Goal: Browse casually: Explore the website without a specific task or goal

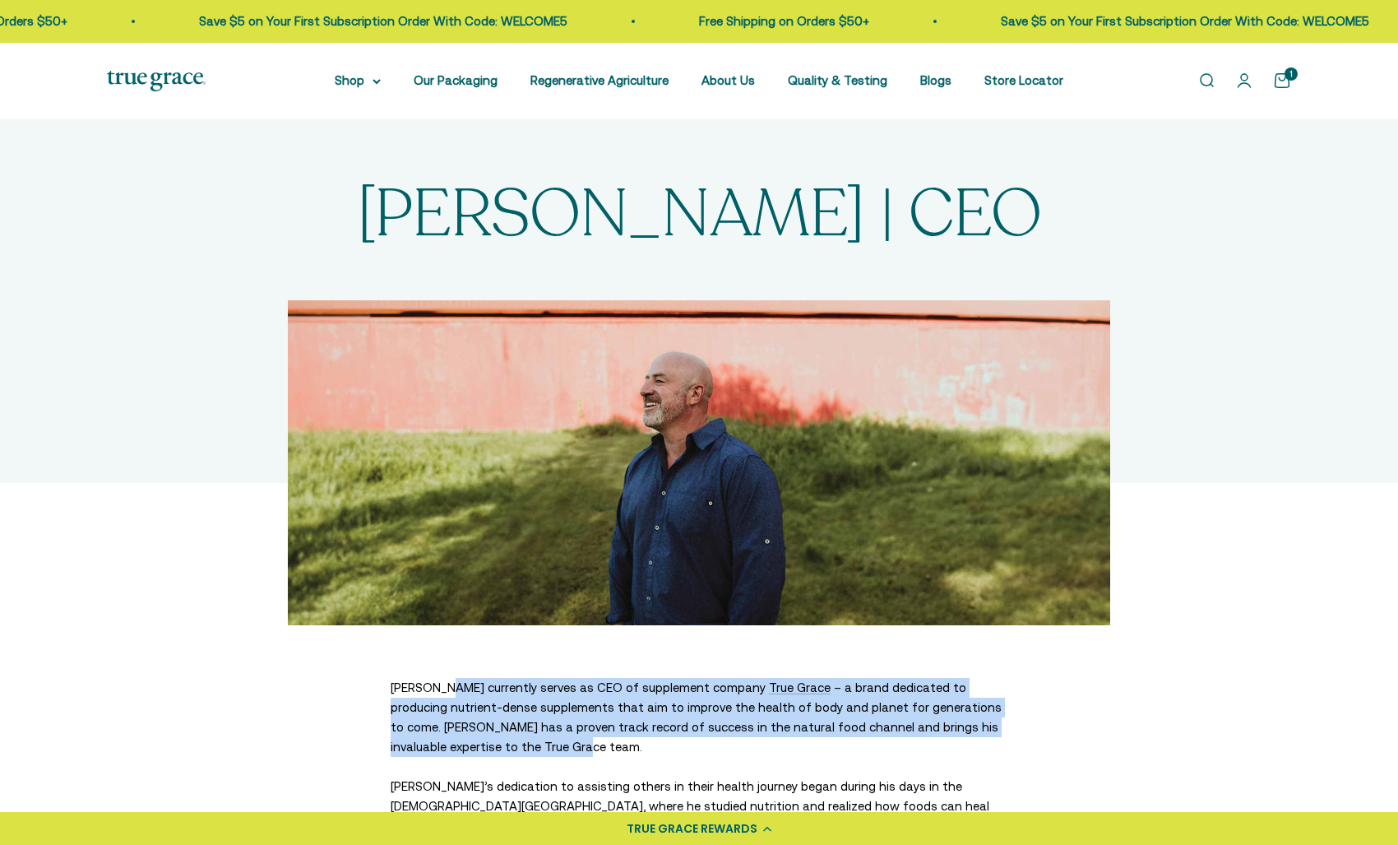
click at [162, 76] on img at bounding box center [156, 81] width 99 height 21
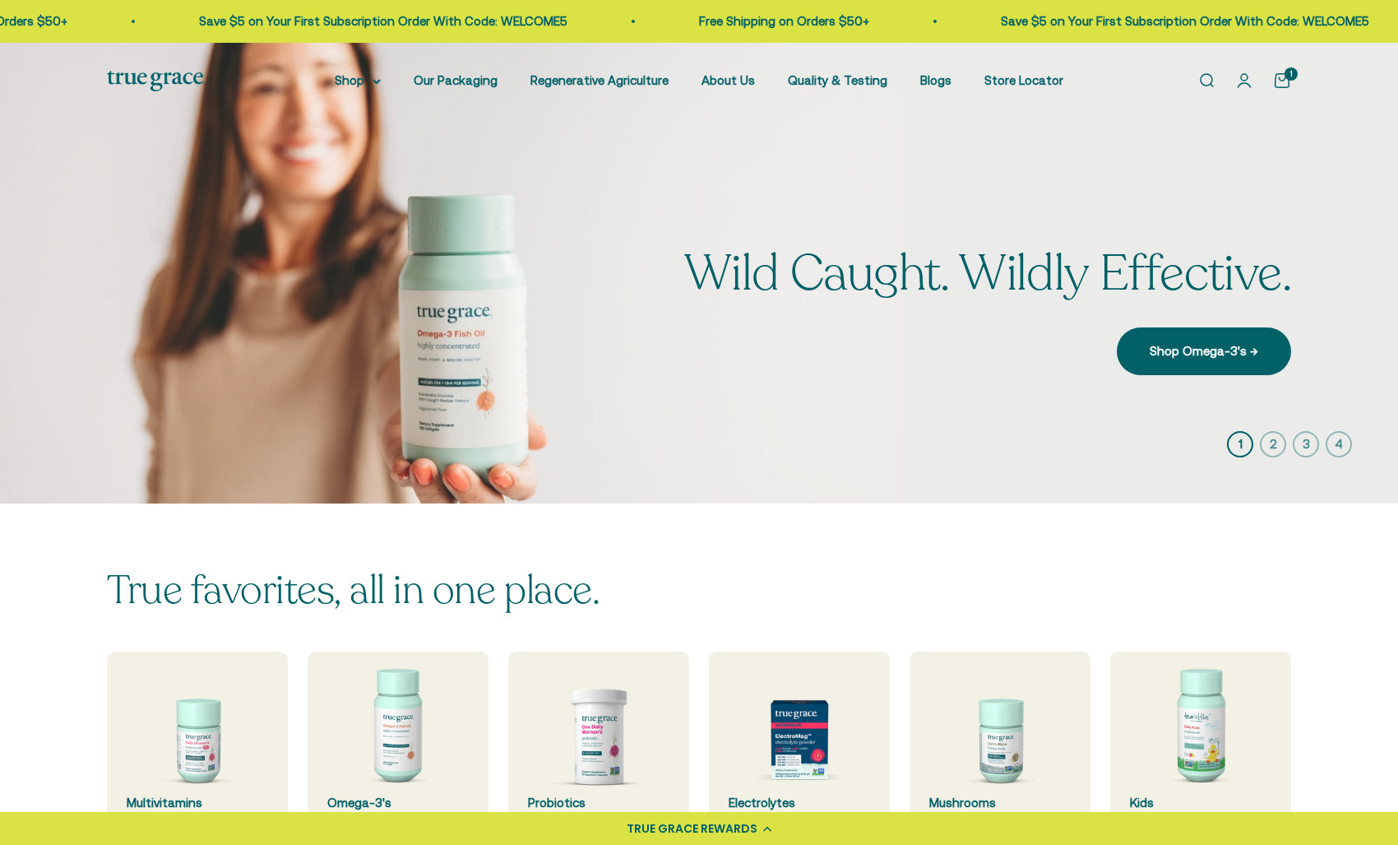
click at [1271, 442] on icon "button" at bounding box center [1273, 444] width 26 height 26
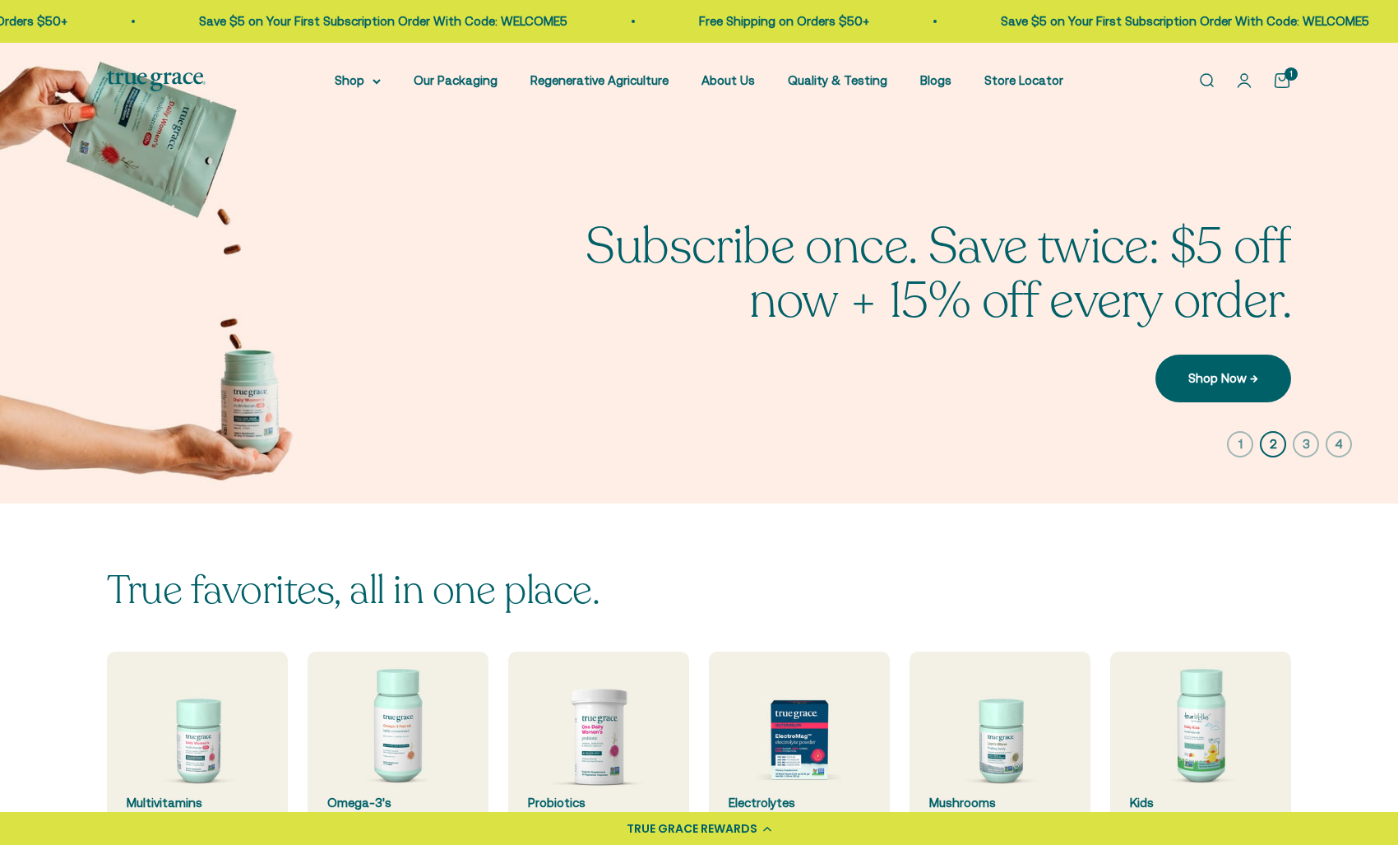
click at [1308, 442] on icon "button" at bounding box center [1306, 444] width 26 height 26
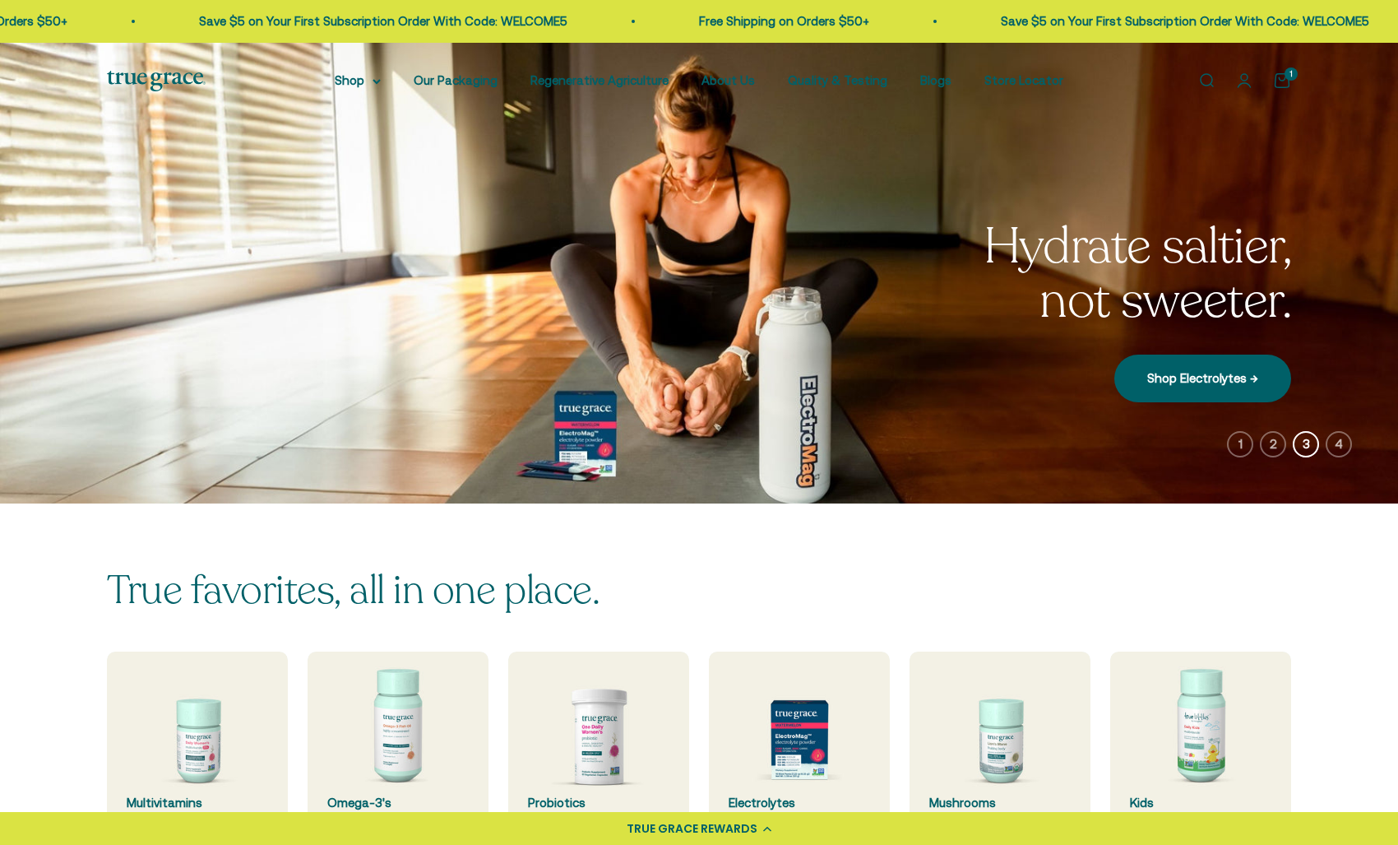
click at [1337, 441] on icon "button" at bounding box center [1339, 444] width 26 height 26
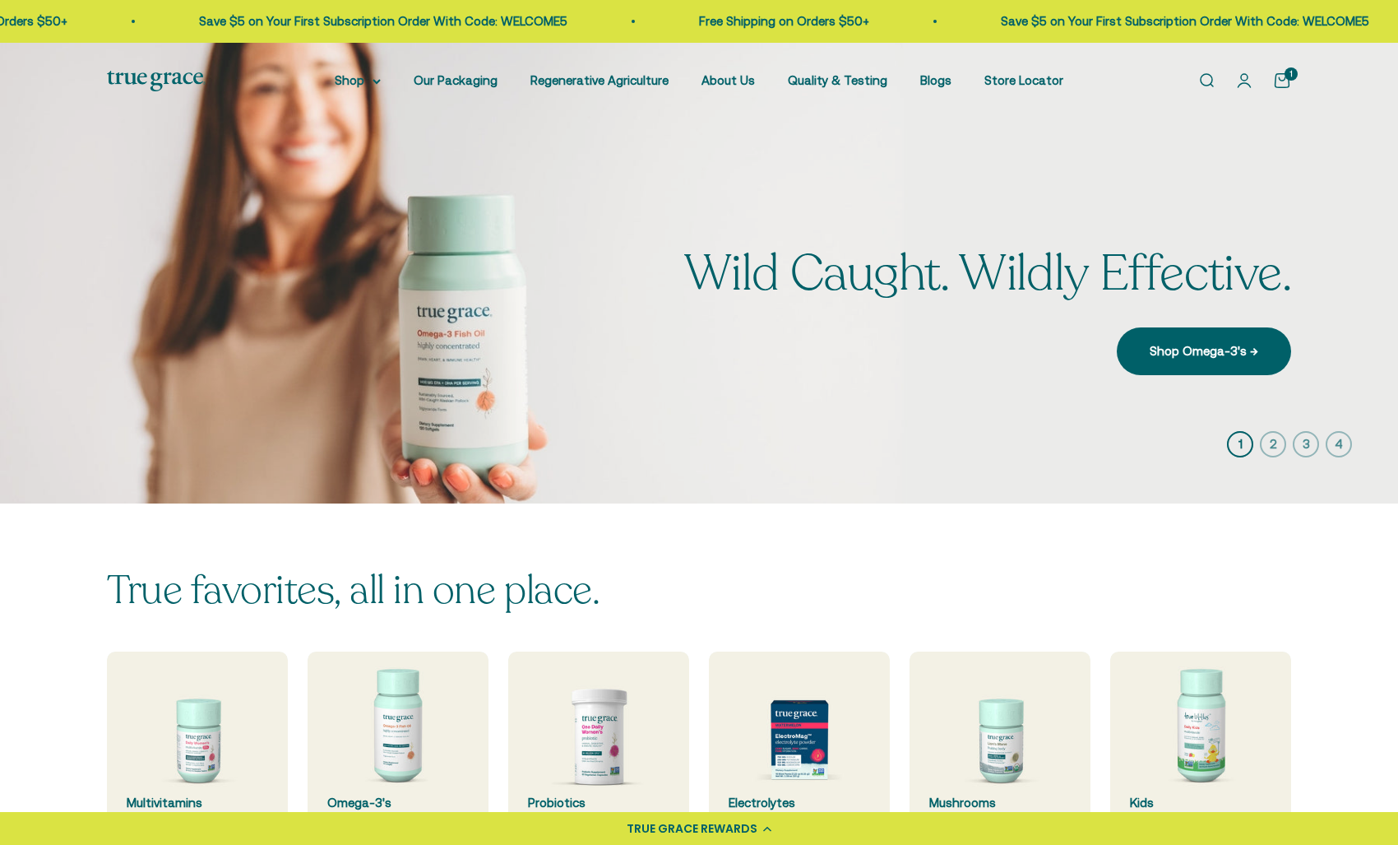
click at [1242, 444] on icon "button" at bounding box center [1240, 444] width 26 height 26
click at [1273, 443] on icon "button" at bounding box center [1273, 444] width 26 height 26
